Goal: Information Seeking & Learning: Learn about a topic

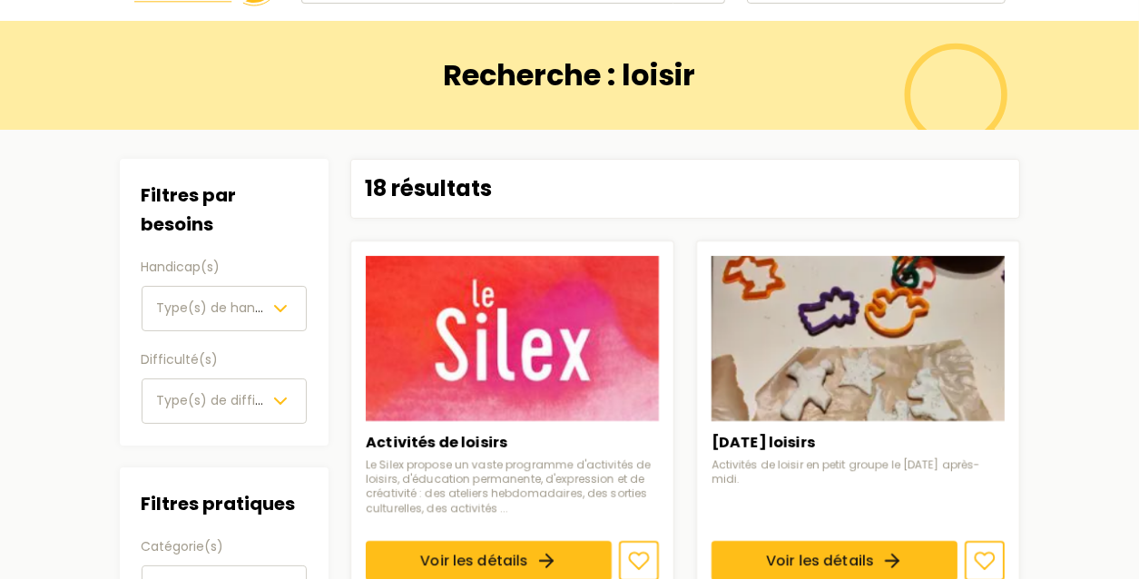
scroll to position [91, 0]
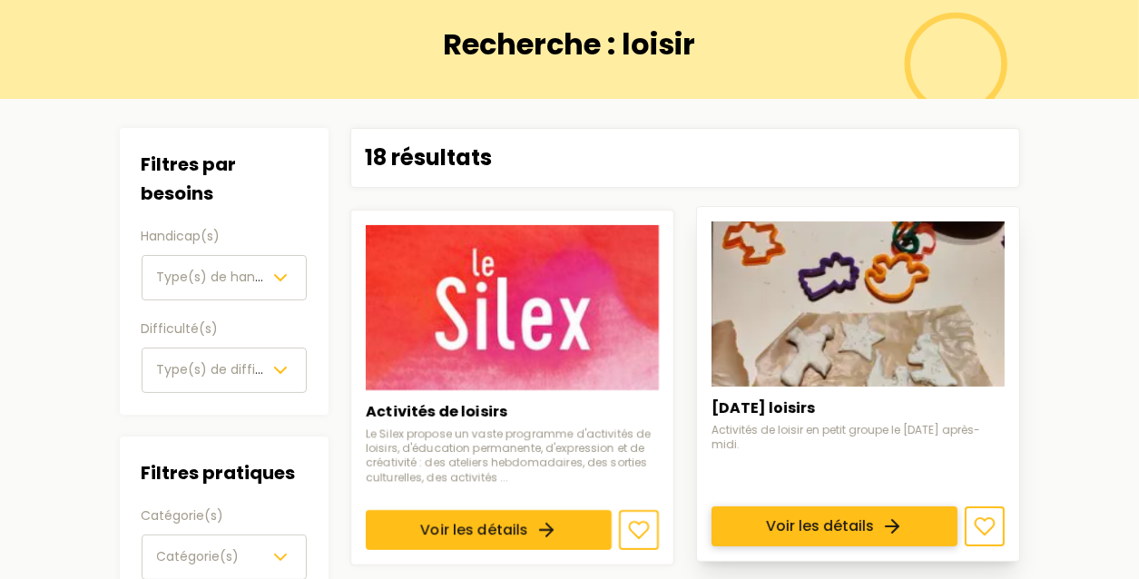
click at [898, 506] on link "Voir les détails" at bounding box center [835, 526] width 246 height 40
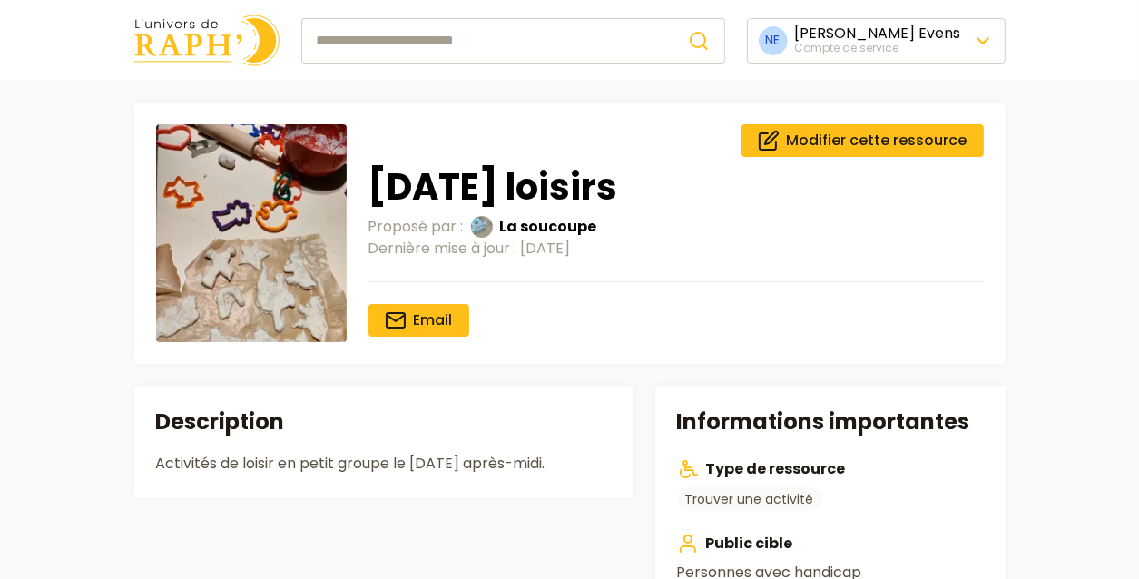
type input "******"
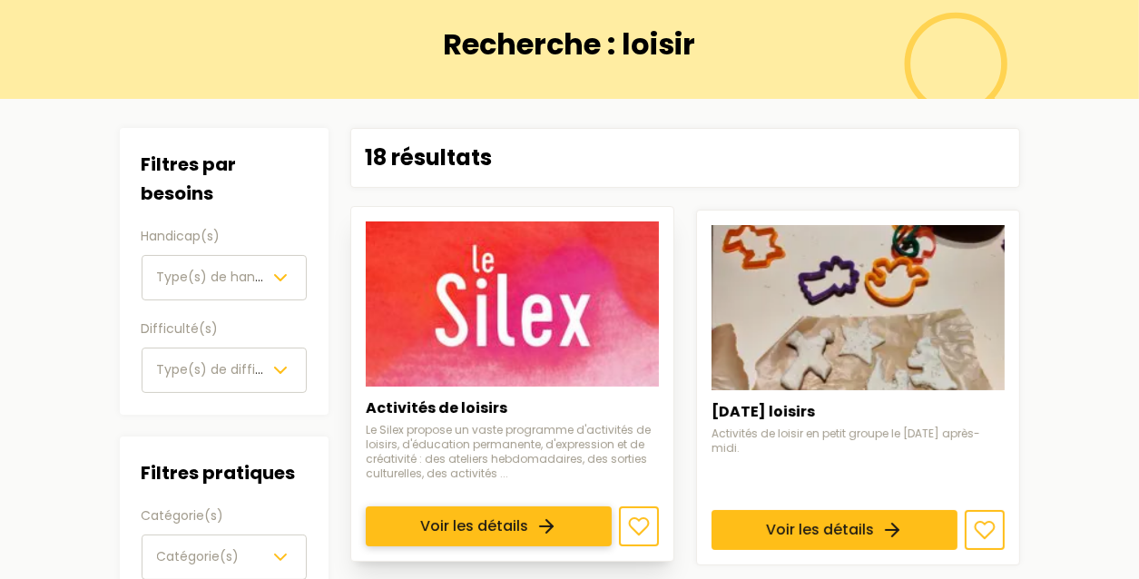
click at [512, 506] on link "Voir les détails" at bounding box center [489, 526] width 246 height 40
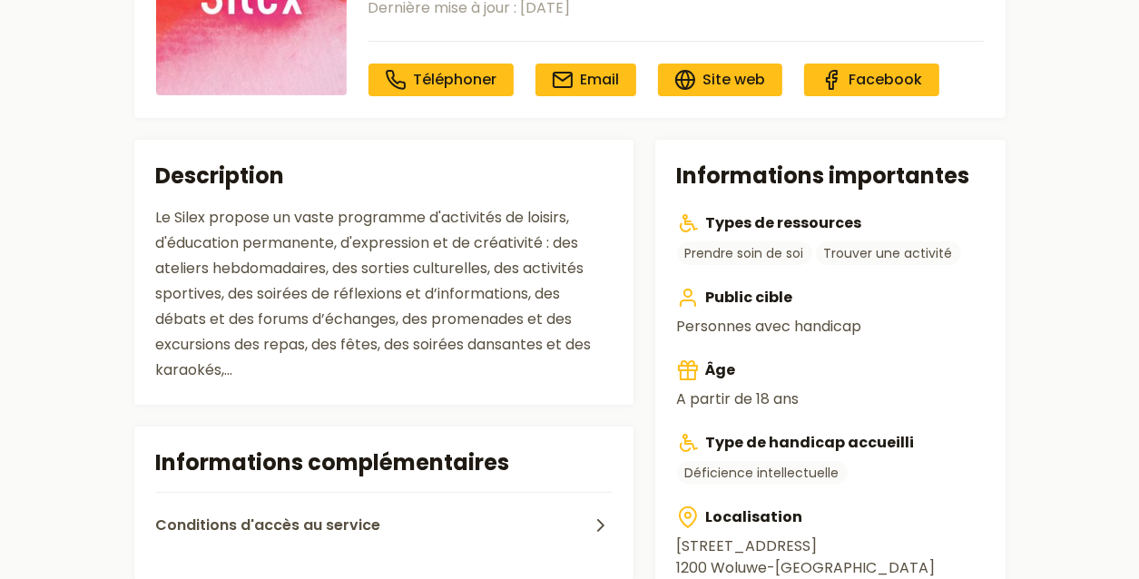
scroll to position [272, 0]
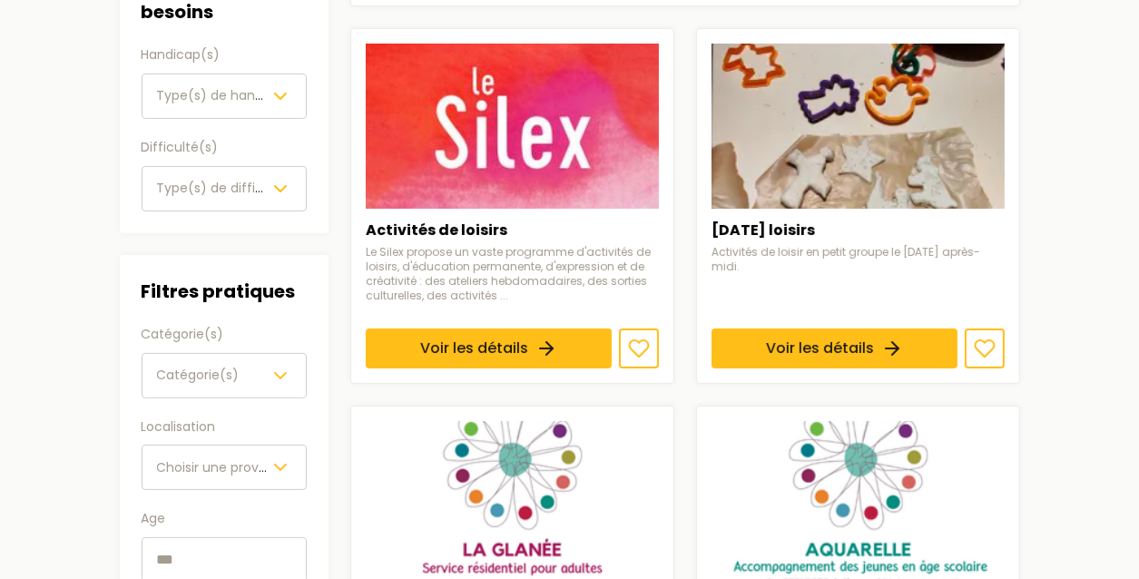
type input "******"
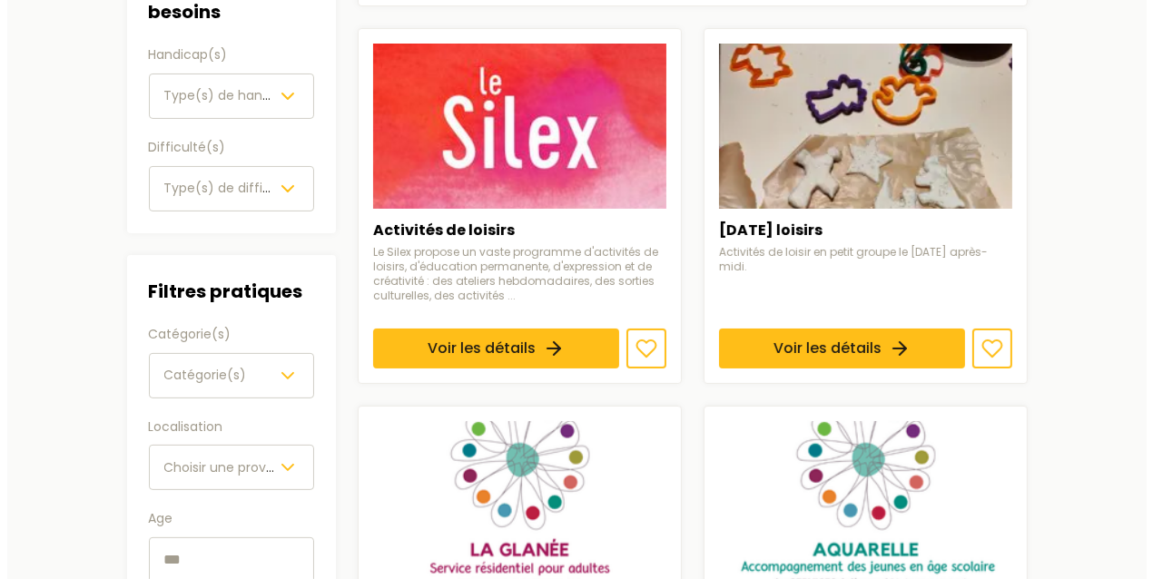
scroll to position [91, 0]
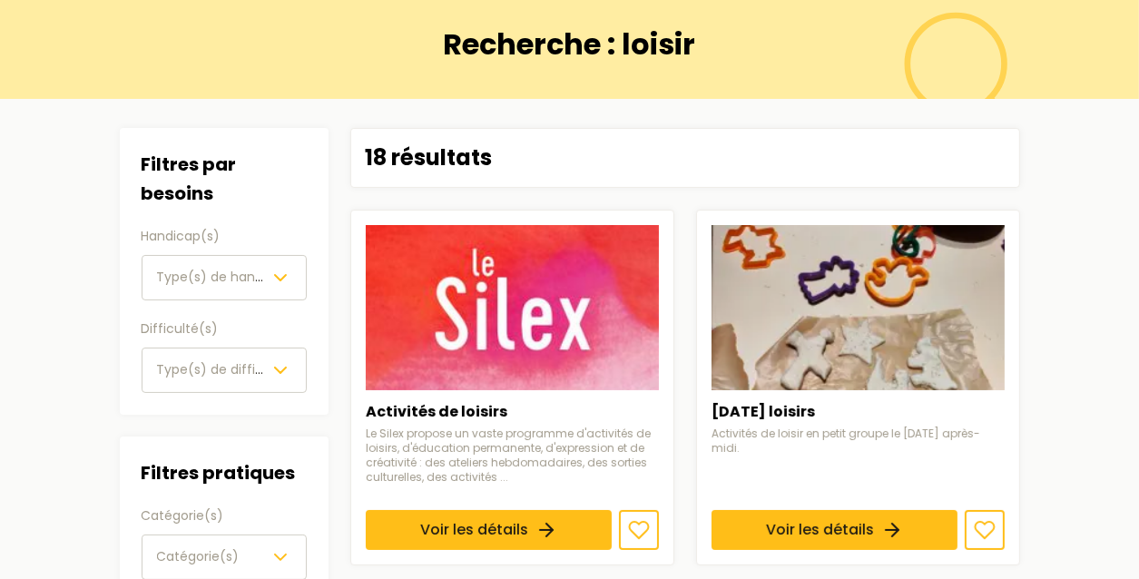
click at [193, 277] on span "Type(s) de handicap(s)" at bounding box center [233, 277] width 153 height 18
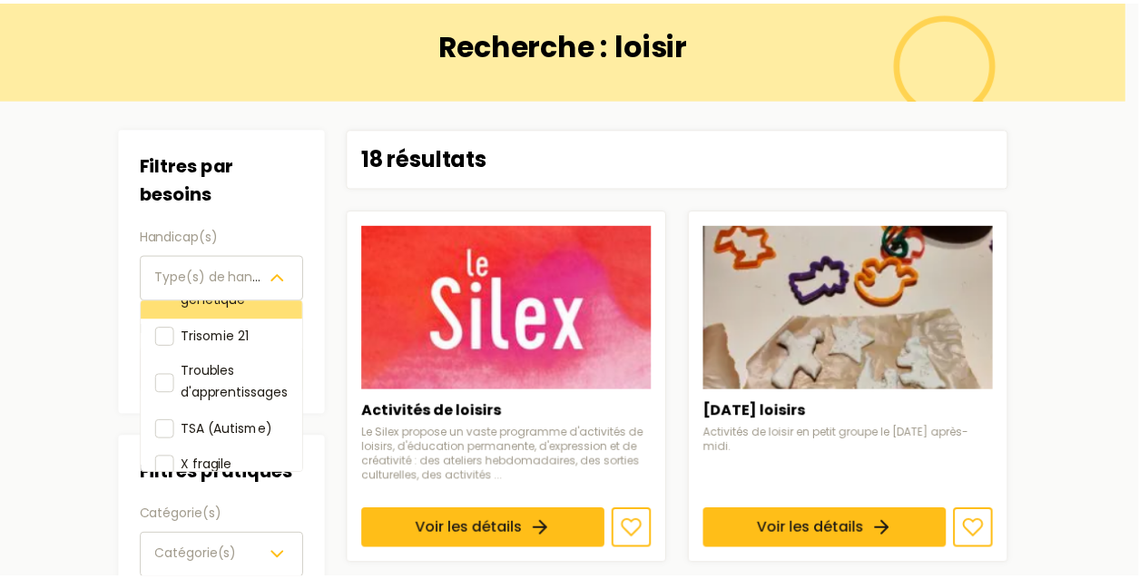
scroll to position [519, 0]
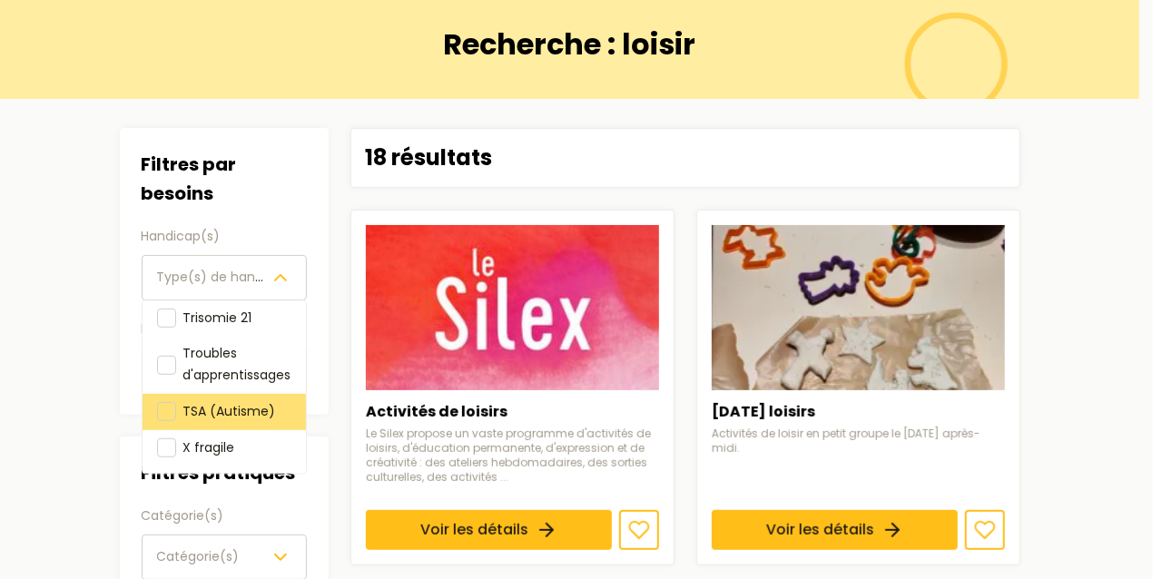
click at [170, 402] on div at bounding box center [166, 411] width 19 height 19
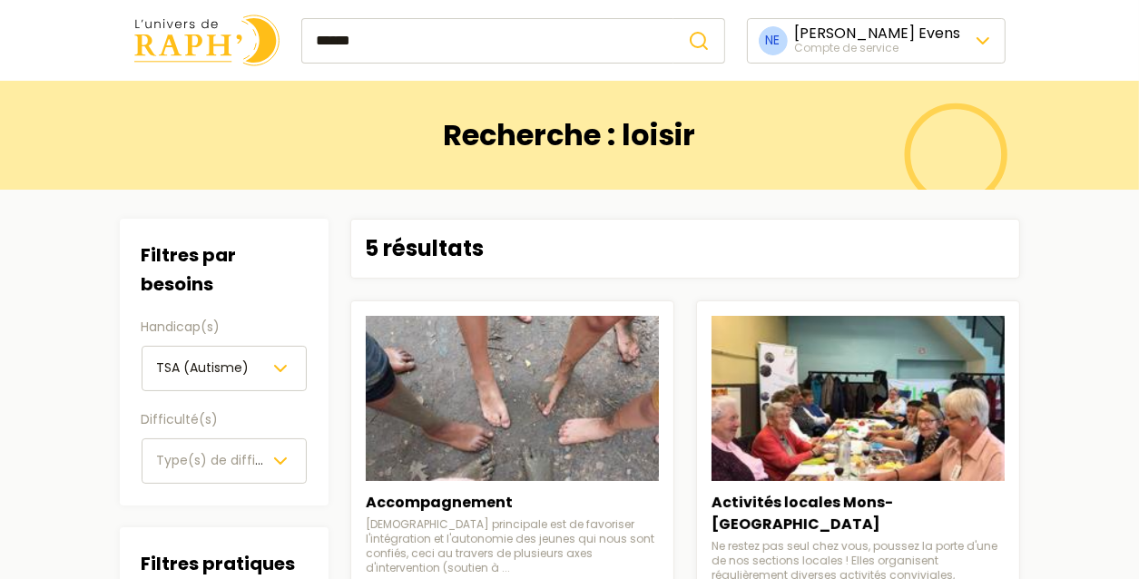
click at [215, 367] on span "TSA (Autisme)" at bounding box center [203, 368] width 93 height 18
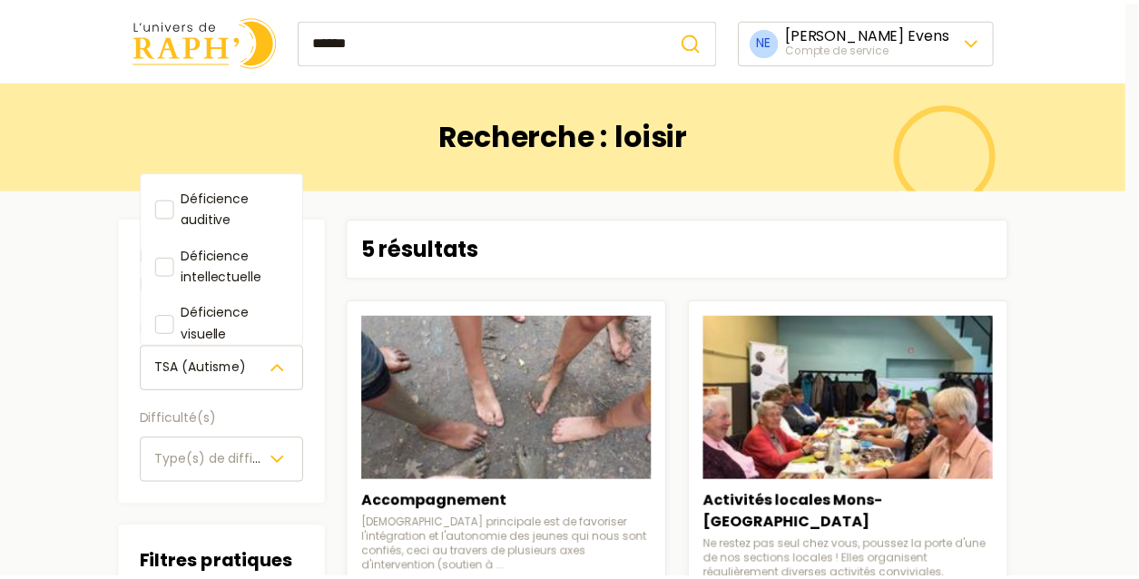
scroll to position [476, 0]
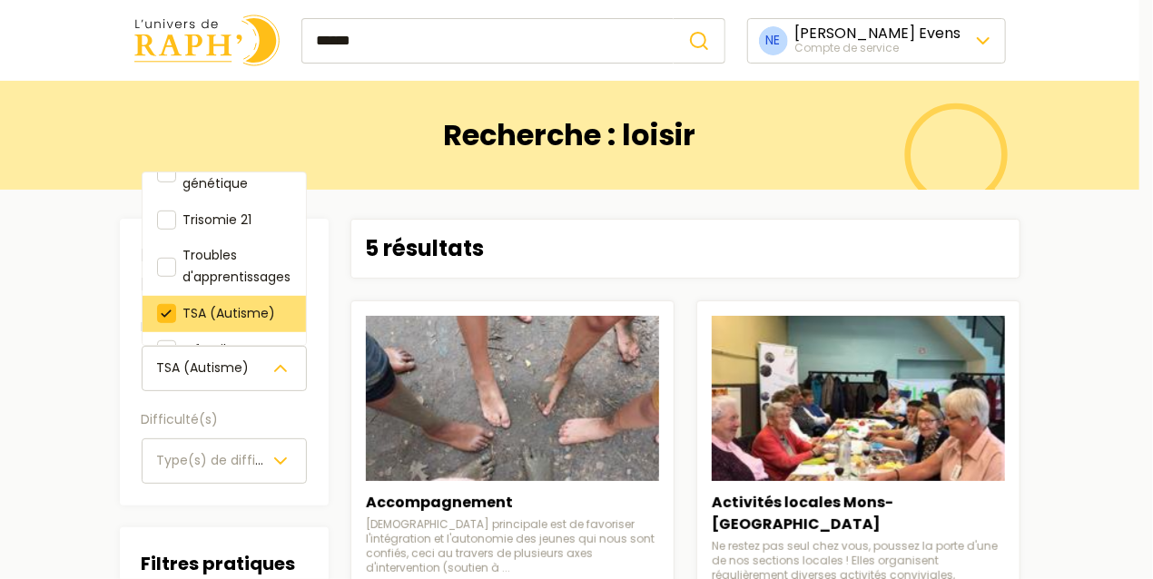
click at [160, 305] on div at bounding box center [166, 313] width 19 height 19
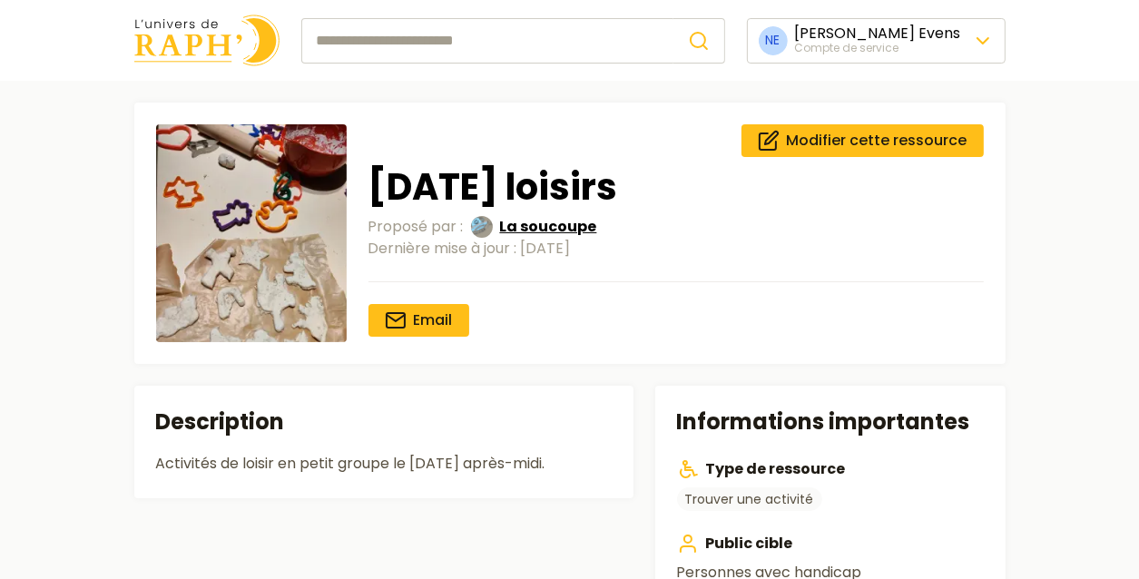
click at [543, 228] on span "La soucoupe" at bounding box center [548, 227] width 97 height 22
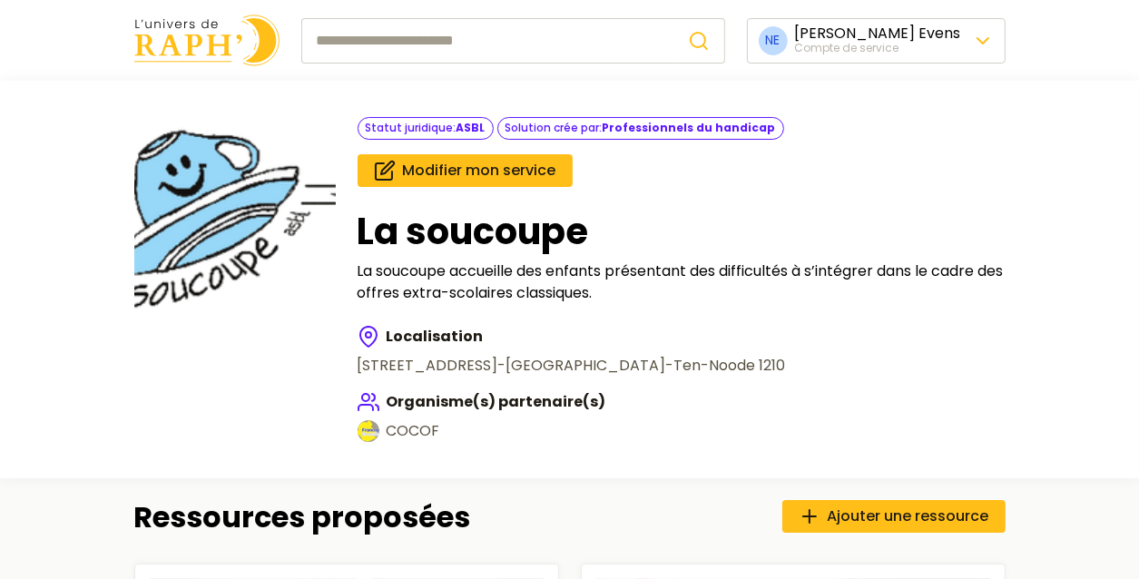
click at [148, 54] on img at bounding box center [206, 41] width 145 height 52
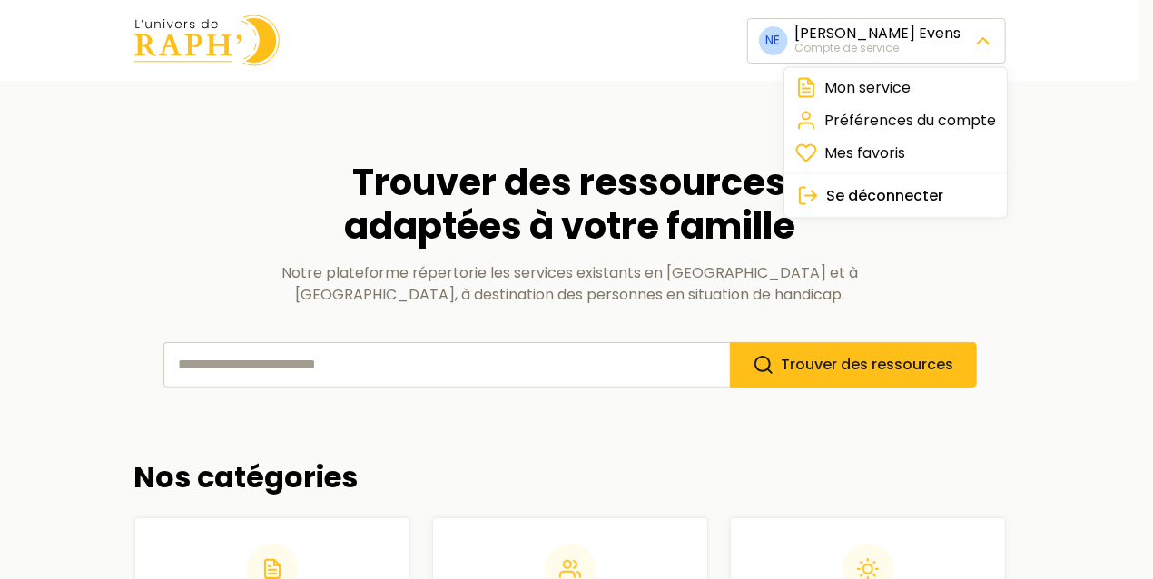
click at [875, 199] on span "Se déconnecter" at bounding box center [884, 196] width 117 height 22
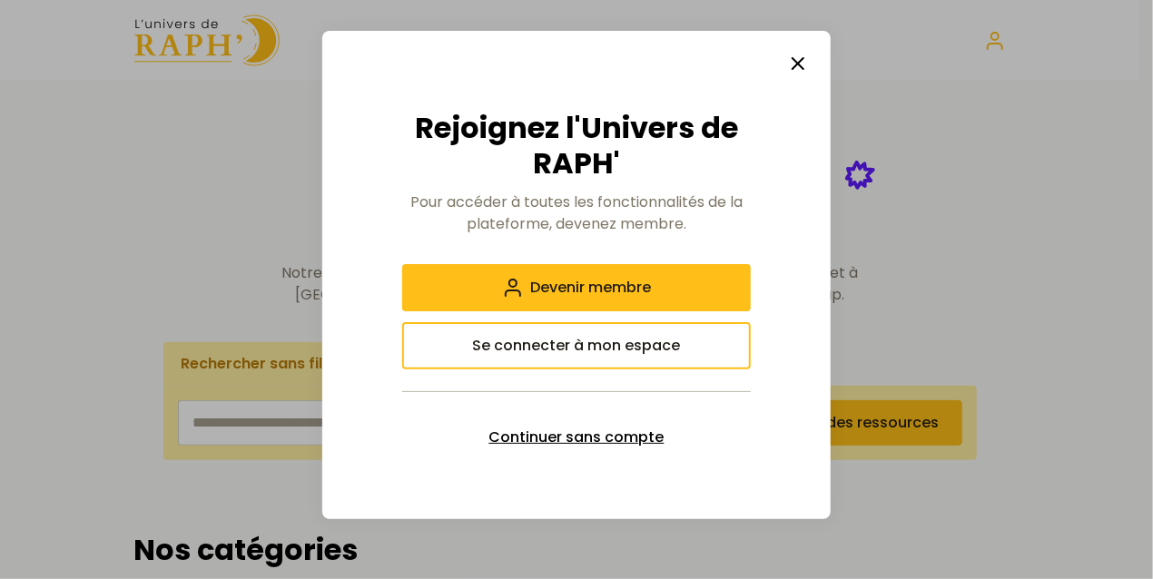
click at [577, 434] on span "Continuer sans compte" at bounding box center [576, 438] width 175 height 22
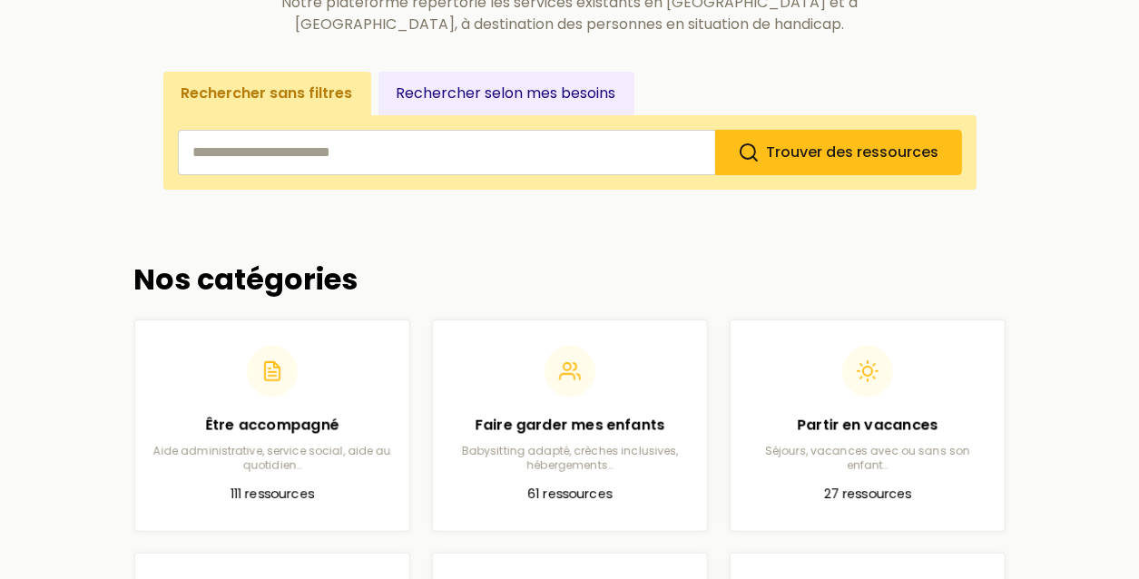
scroll to position [272, 0]
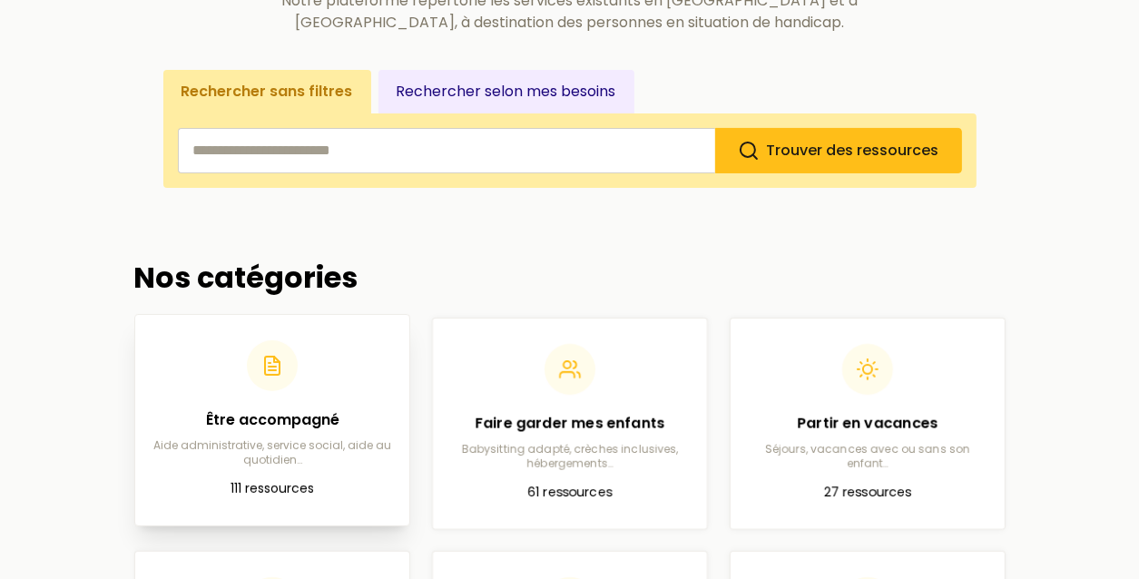
click at [345, 443] on p "Aide administrative, service social, aide au quotidien…" at bounding box center [272, 452] width 245 height 29
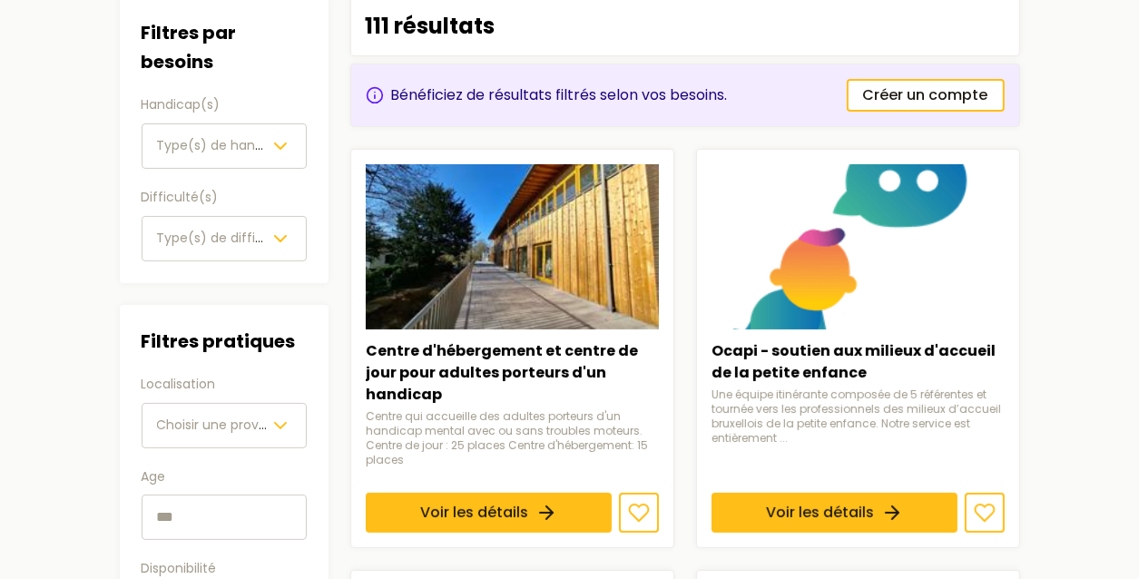
scroll to position [106, 0]
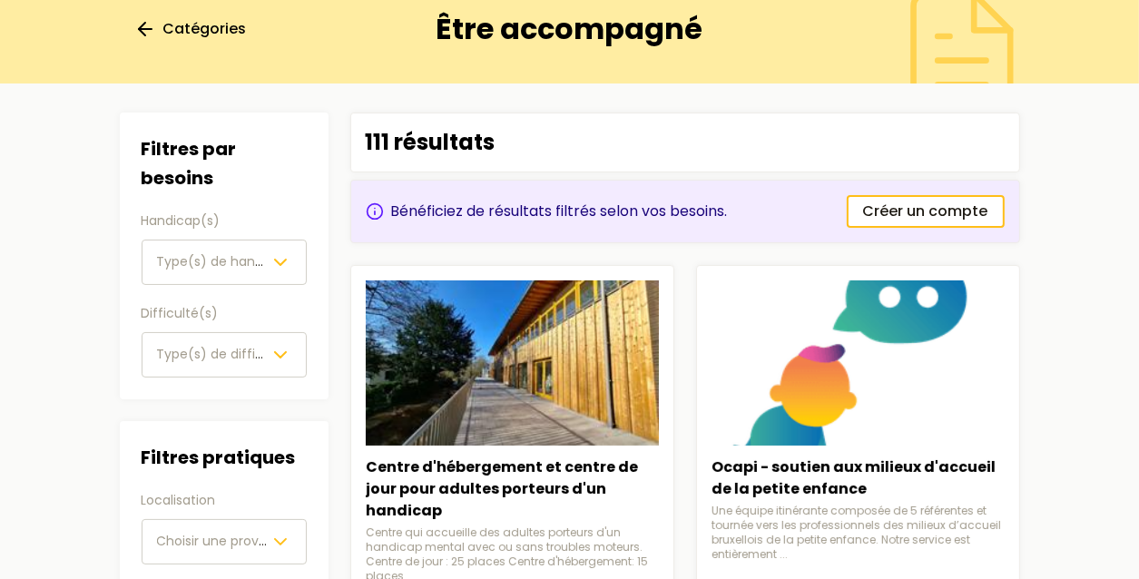
click at [223, 30] on span "Catégories" at bounding box center [205, 29] width 84 height 22
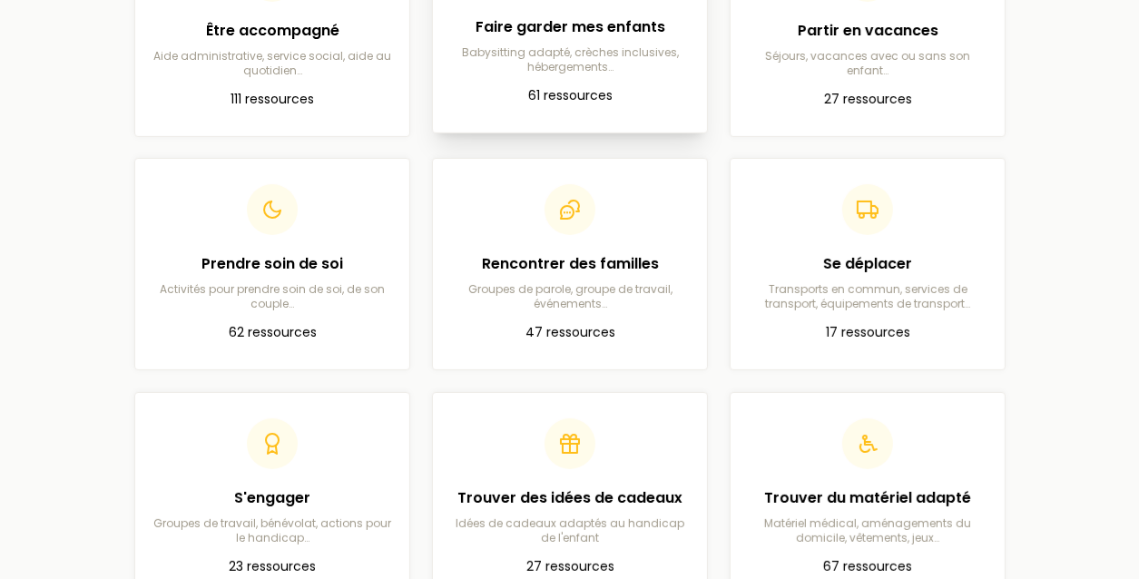
scroll to position [272, 0]
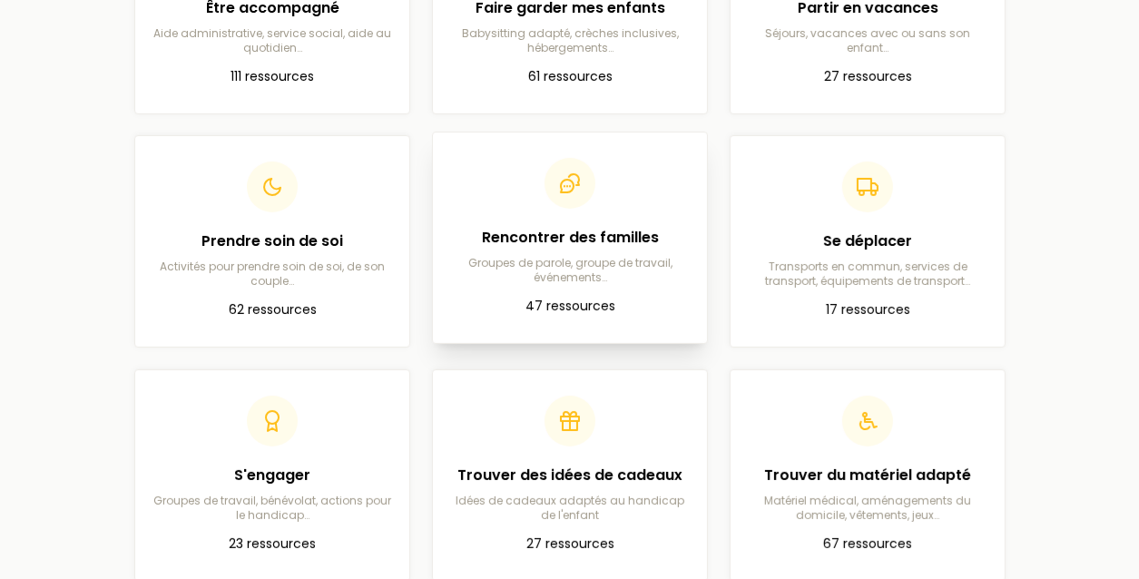
click at [588, 262] on p "Groupes de parole, groupe de travail, événements…" at bounding box center [569, 270] width 245 height 29
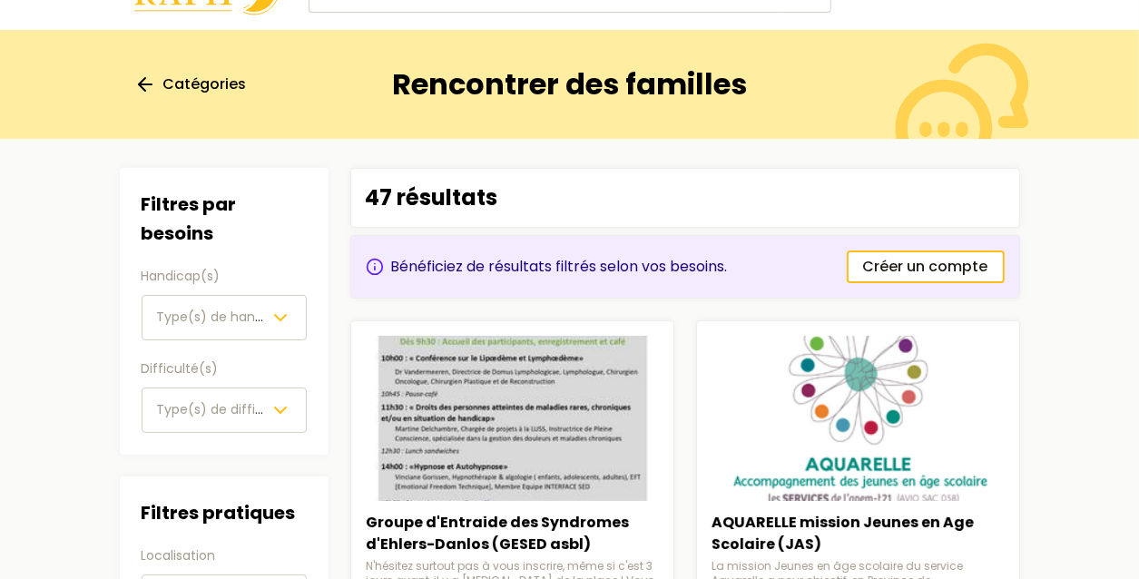
scroll to position [91, 0]
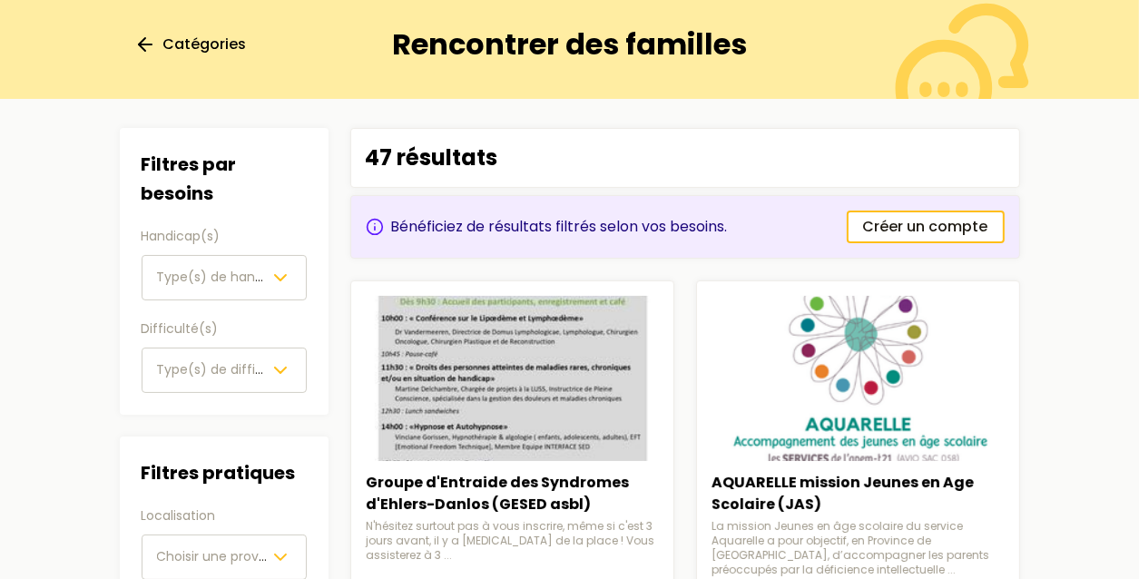
click at [256, 282] on span "Type(s) de handicap(s)" at bounding box center [233, 277] width 153 height 18
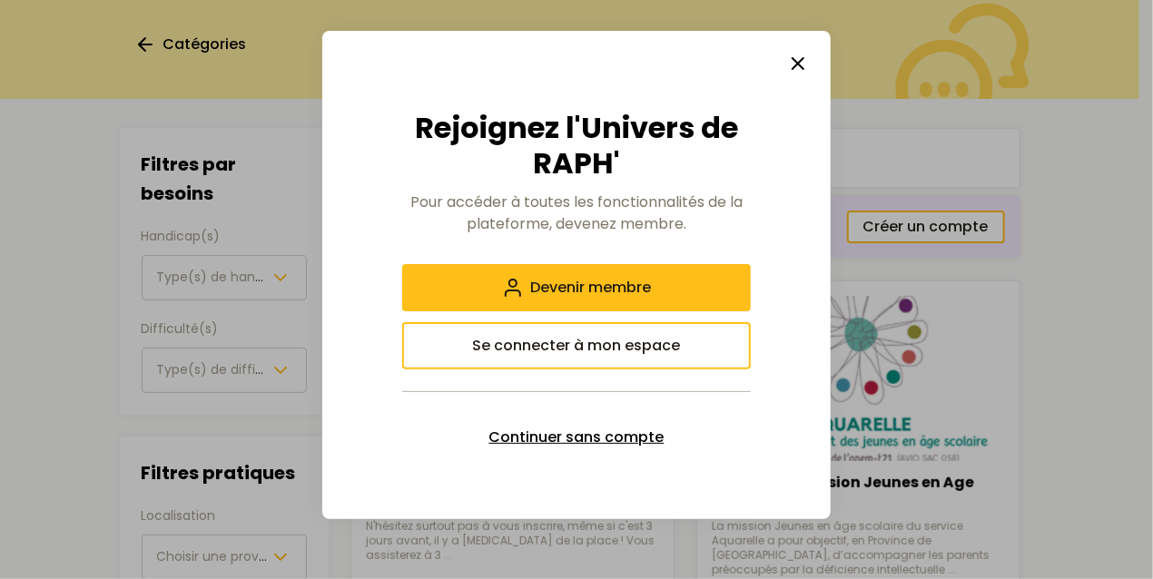
click at [612, 433] on span "Continuer sans compte" at bounding box center [576, 438] width 175 height 22
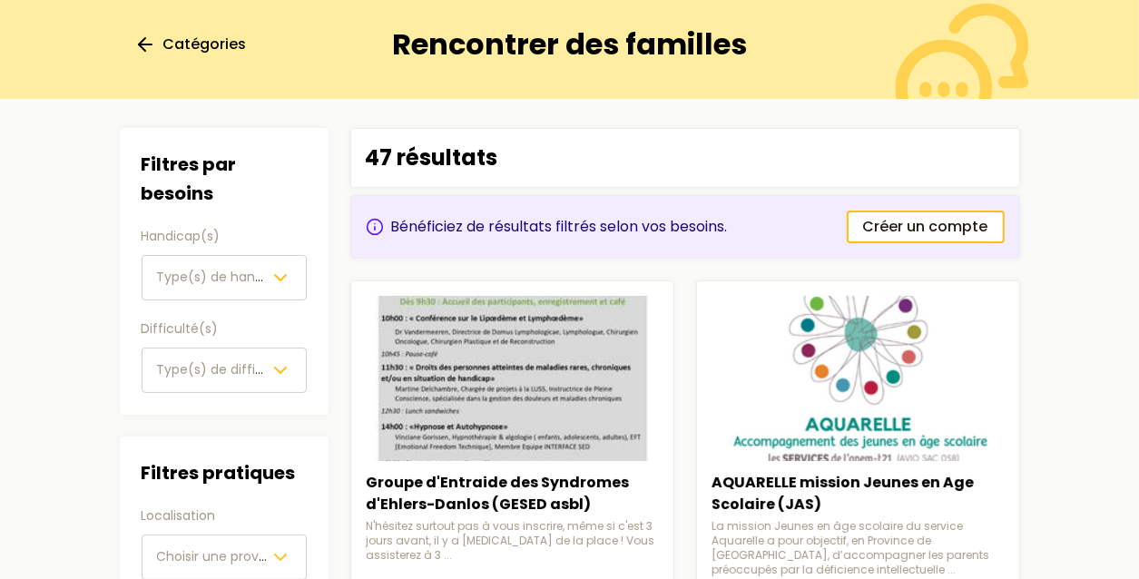
click at [211, 266] on button "Type(s) de handicap(s)" at bounding box center [224, 277] width 165 height 45
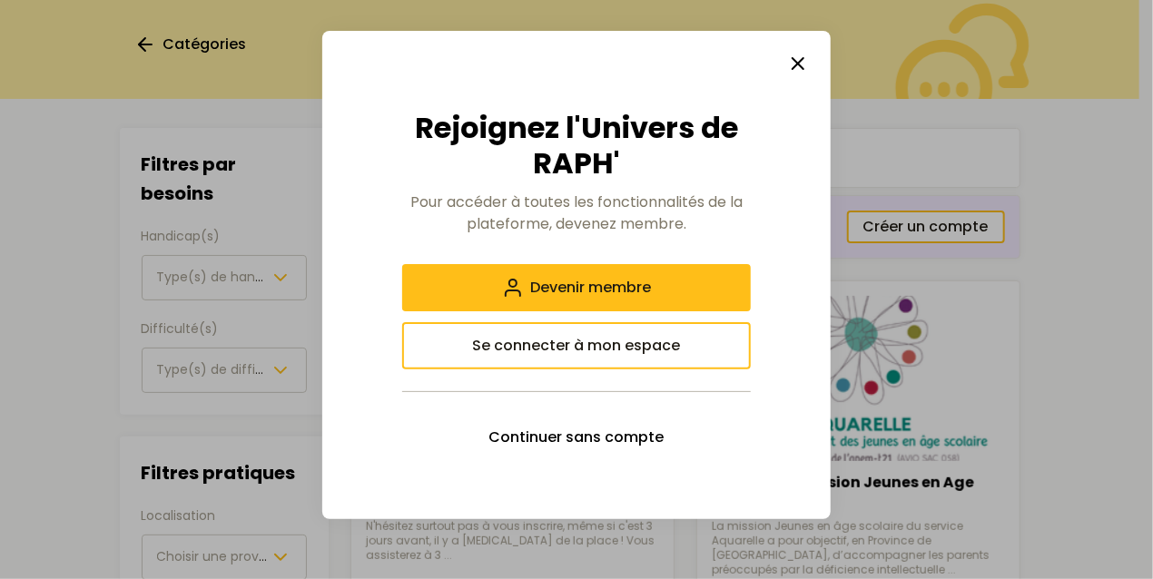
click at [814, 64] on button "button" at bounding box center [798, 63] width 36 height 36
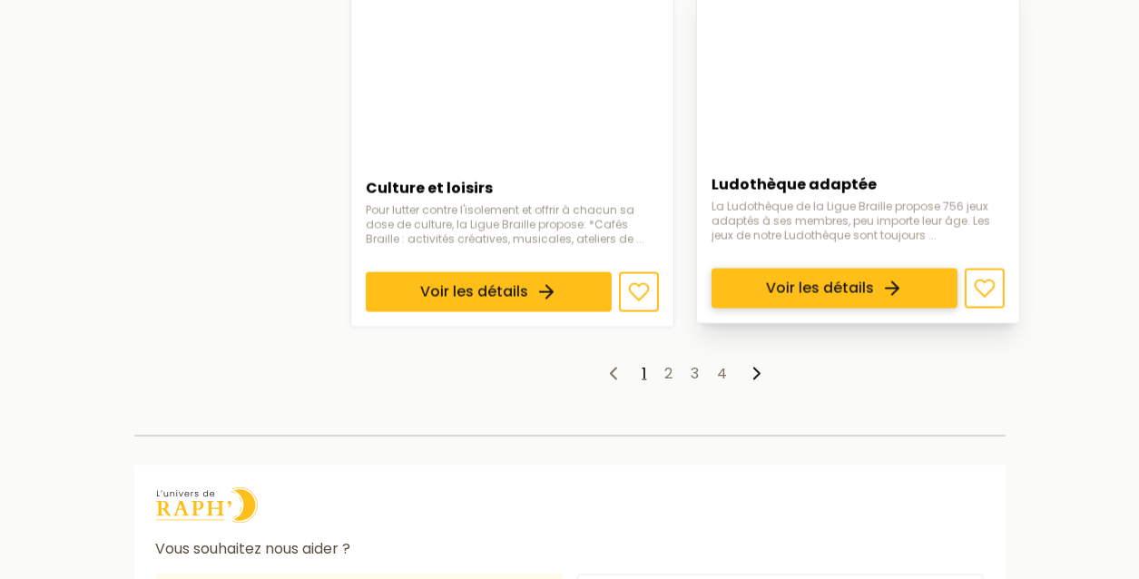
scroll to position [2269, 0]
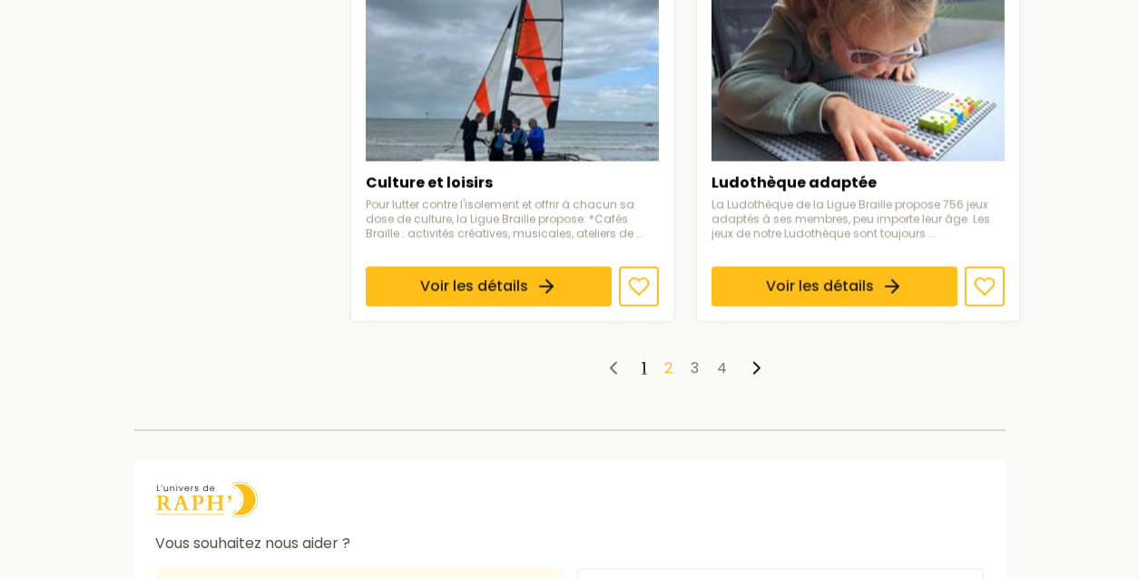
click at [668, 359] on link "2" at bounding box center [669, 368] width 8 height 21
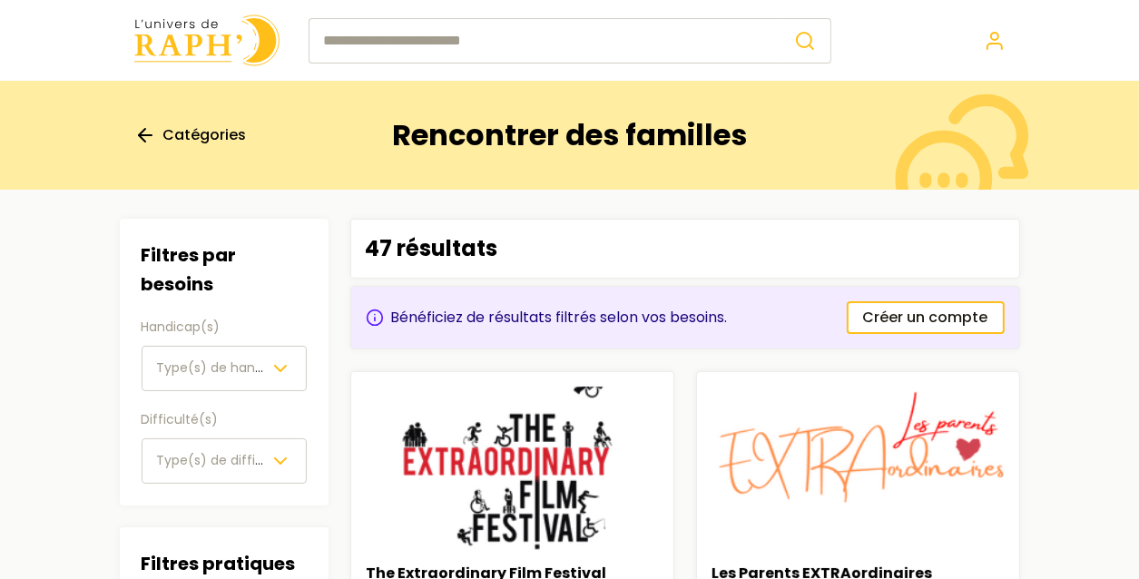
click at [207, 56] on img at bounding box center [206, 41] width 145 height 52
